Goal: Task Accomplishment & Management: Manage account settings

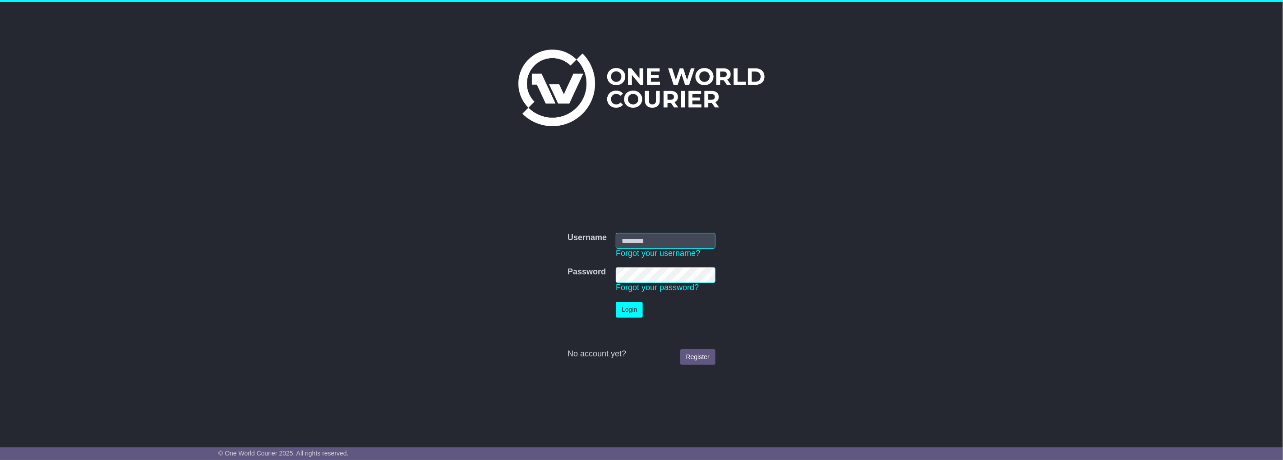
type input "**********"
click at [624, 310] on button "Login" at bounding box center [629, 310] width 27 height 16
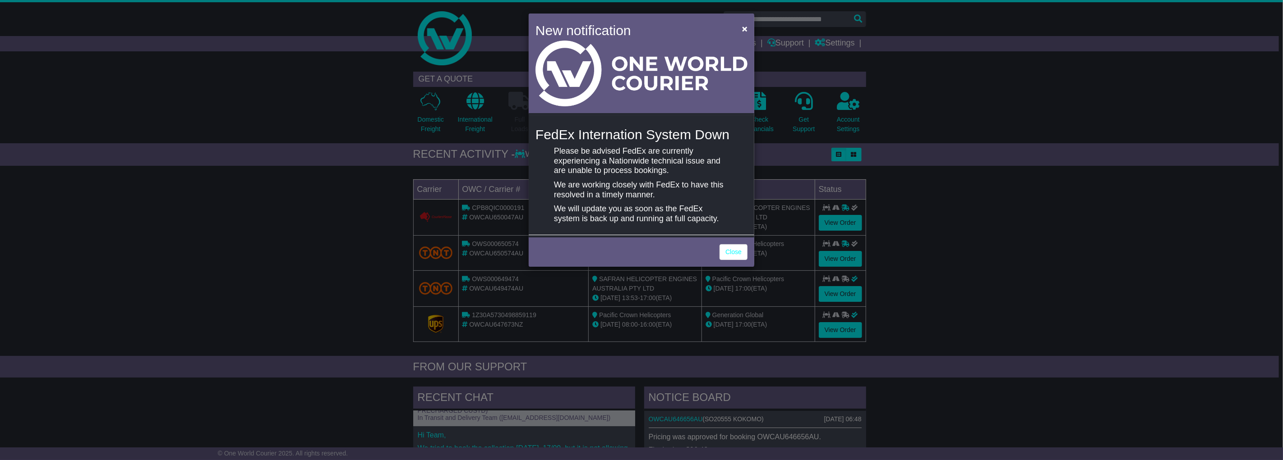
click at [277, 184] on div "New notification × FedEx Internation System Down Please be advised [PERSON_NAME…" at bounding box center [641, 230] width 1283 height 460
